Goal: Navigation & Orientation: Find specific page/section

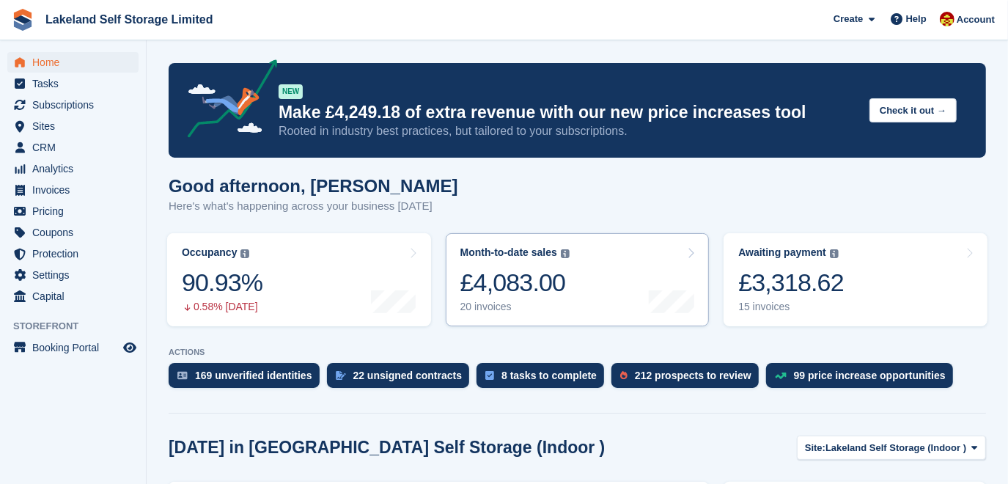
click at [694, 254] on icon at bounding box center [690, 253] width 7 height 12
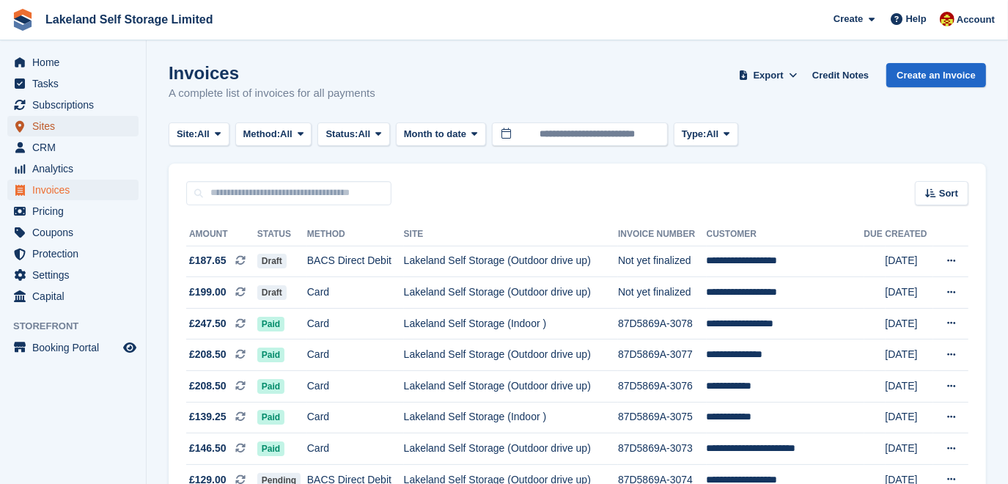
click at [46, 127] on span "Sites" at bounding box center [76, 126] width 88 height 21
